Goal: Task Accomplishment & Management: Use online tool/utility

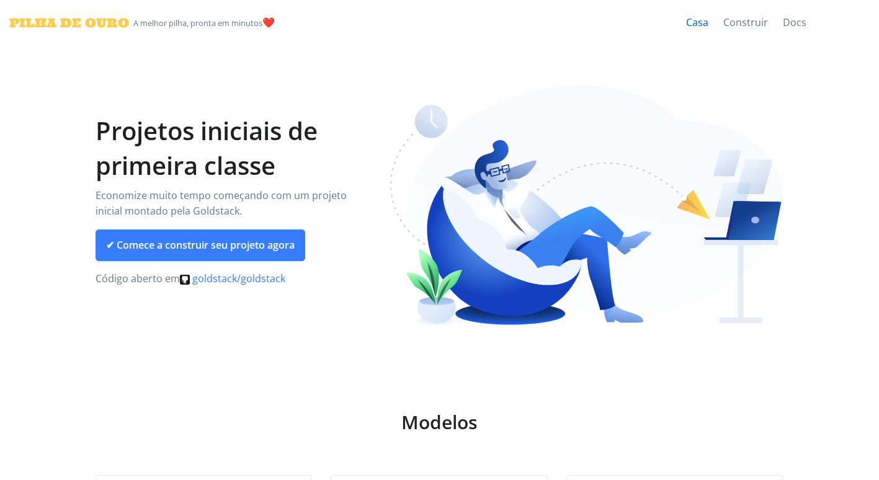
click at [707, 21] on link "Casa" at bounding box center [696, 23] width 37 height 46
click at [743, 20] on link "Construir" at bounding box center [746, 23] width 60 height 46
click at [801, 22] on link "Docs" at bounding box center [794, 23] width 38 height 46
click at [253, 242] on link "✔ Comece a construir seu projeto agora" at bounding box center [200, 244] width 210 height 32
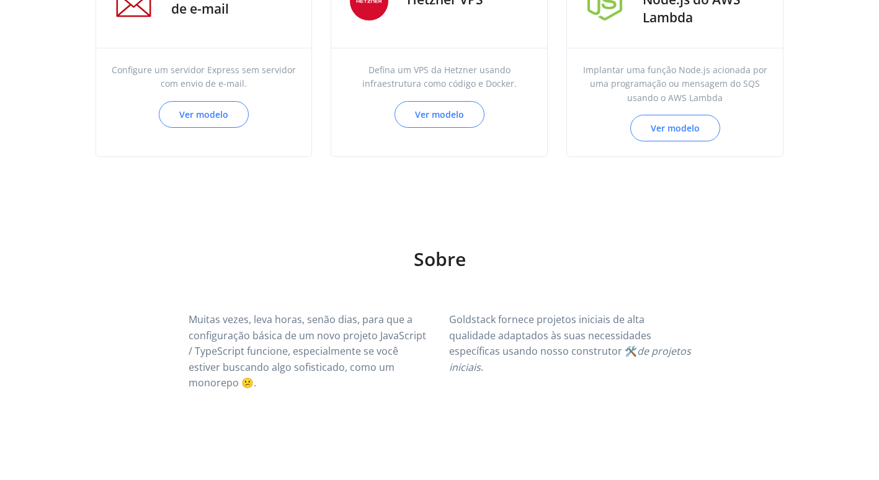
scroll to position [1178, 0]
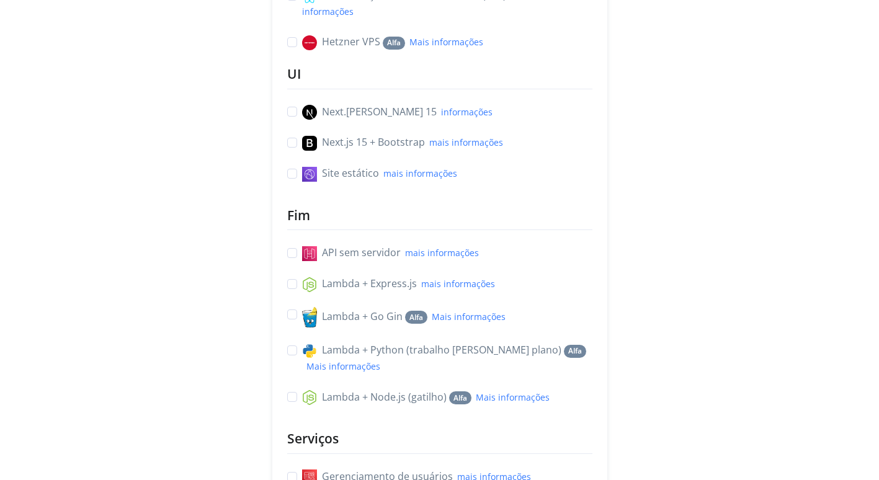
scroll to position [186, 0]
